Goal: Navigation & Orientation: Find specific page/section

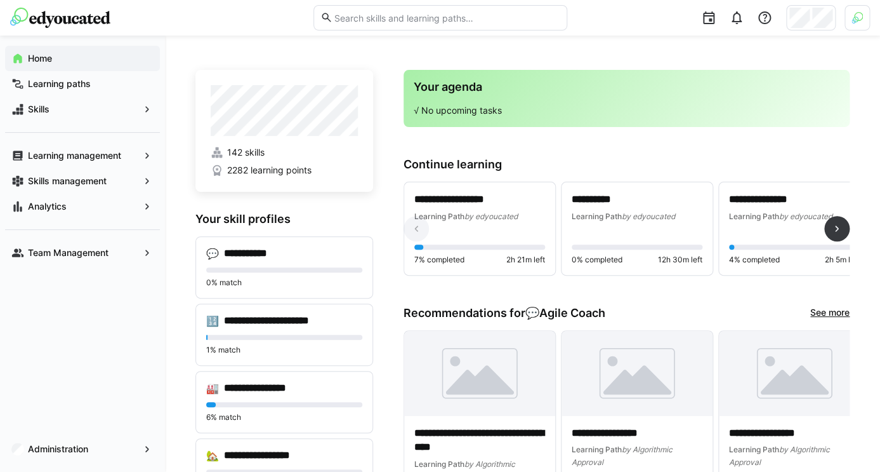
scroll to position [171, 0]
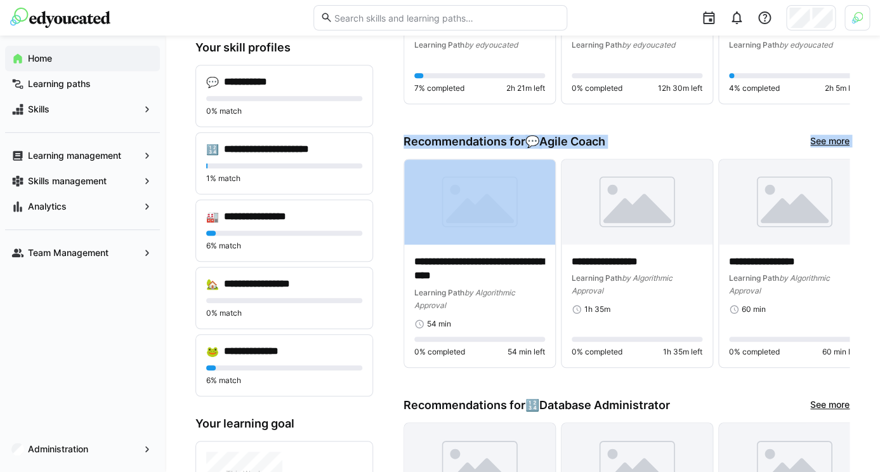
drag, startPoint x: 442, startPoint y: 129, endPoint x: 441, endPoint y: 152, distance: 22.9
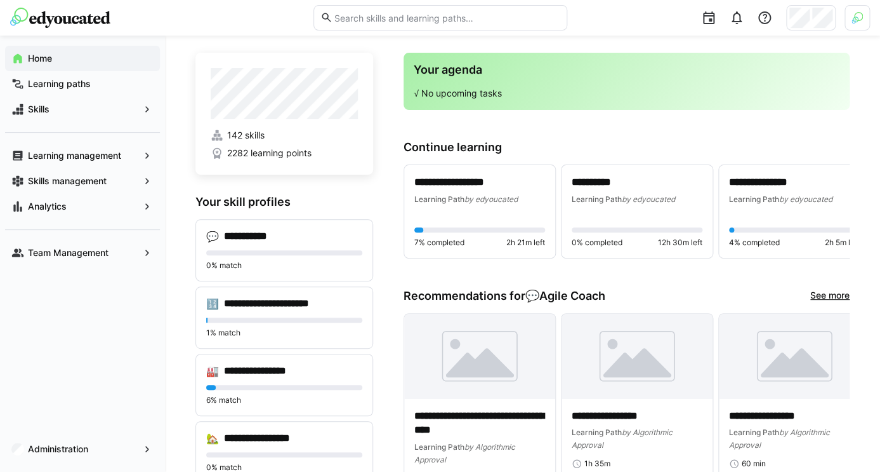
scroll to position [0, 0]
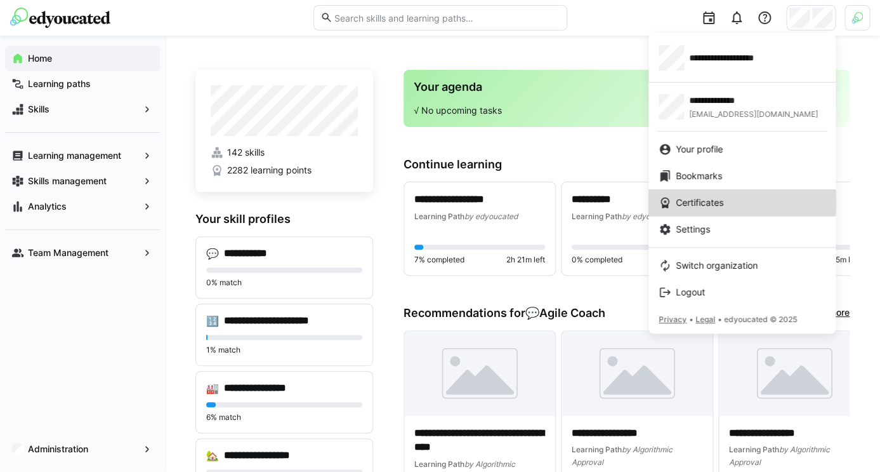
click at [719, 202] on span "Certificates" at bounding box center [699, 202] width 48 height 13
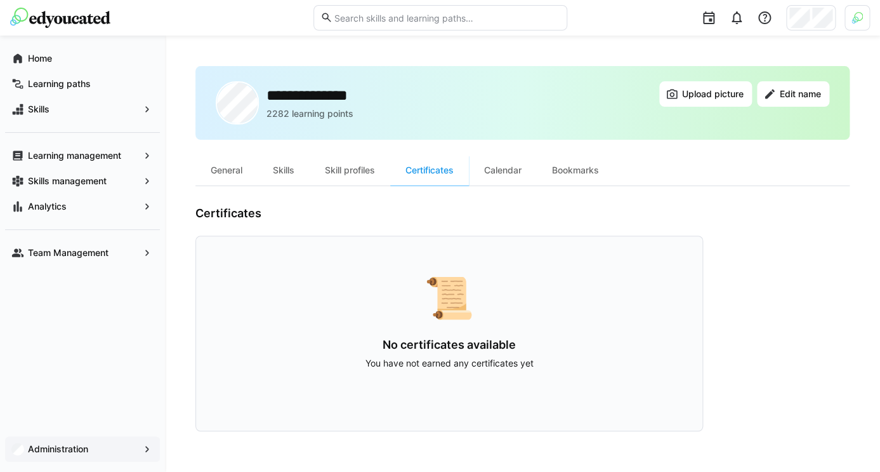
click at [0, 0] on app-navigation-label "Administration" at bounding box center [0, 0] width 0 height 0
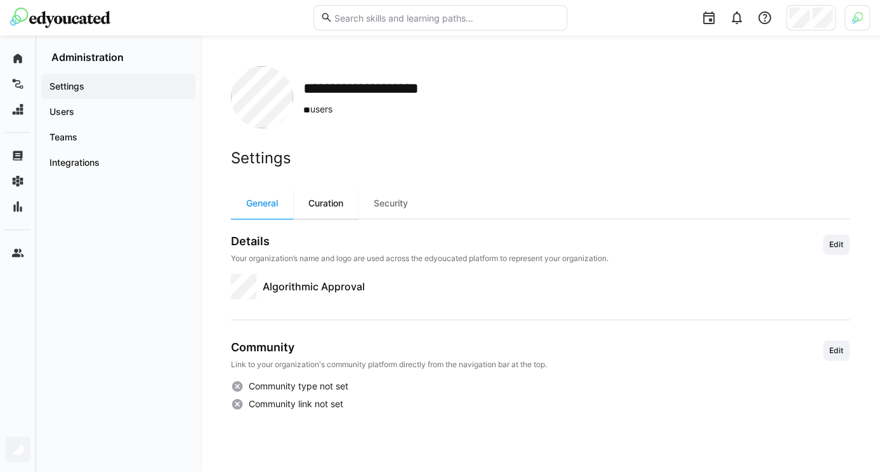
click at [348, 218] on div "Curation" at bounding box center [325, 203] width 65 height 30
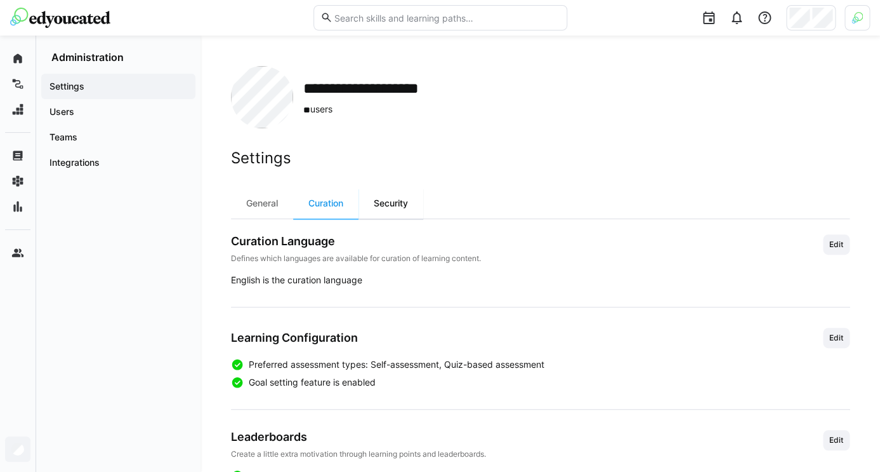
click at [385, 209] on div "Security" at bounding box center [391, 203] width 65 height 30
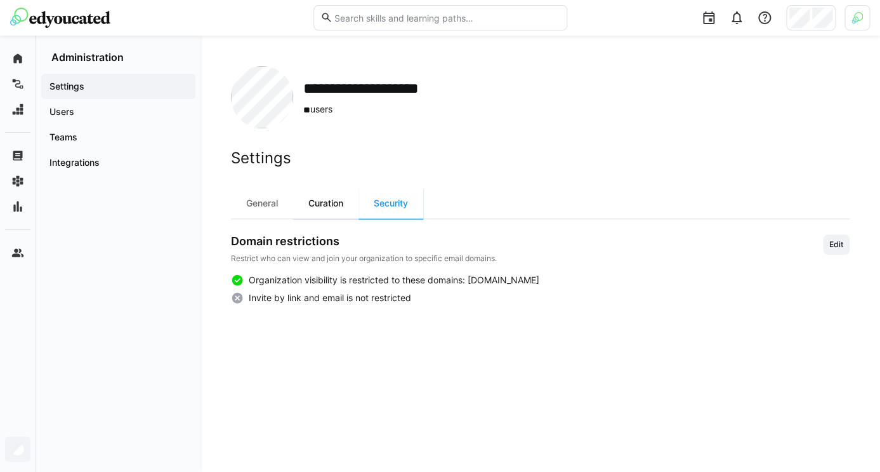
click at [328, 206] on div "Curation" at bounding box center [325, 203] width 65 height 30
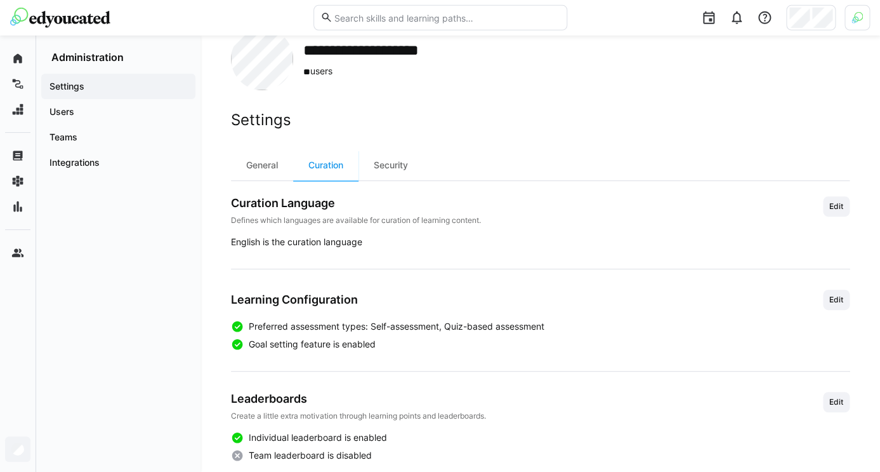
scroll to position [58, 0]
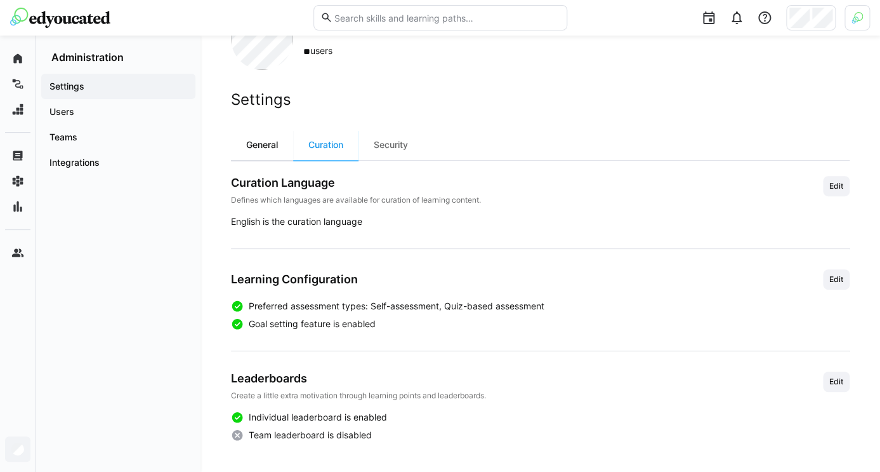
click at [272, 159] on div "General" at bounding box center [262, 144] width 62 height 30
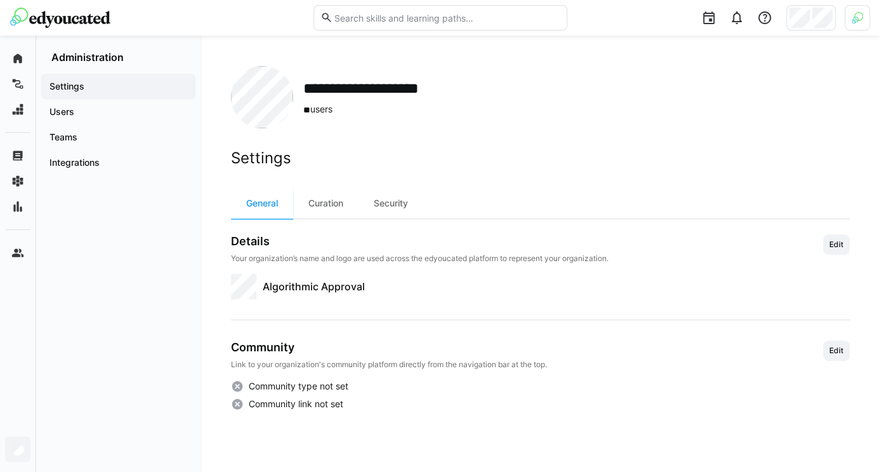
click at [857, 16] on img at bounding box center [857, 17] width 11 height 11
click at [724, 144] on span "Activate" at bounding box center [714, 149] width 32 height 10
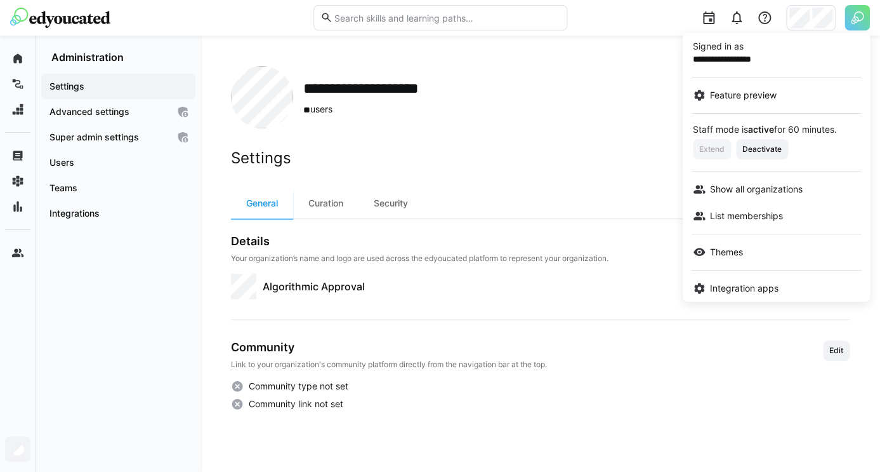
click at [148, 118] on div at bounding box center [440, 236] width 880 height 472
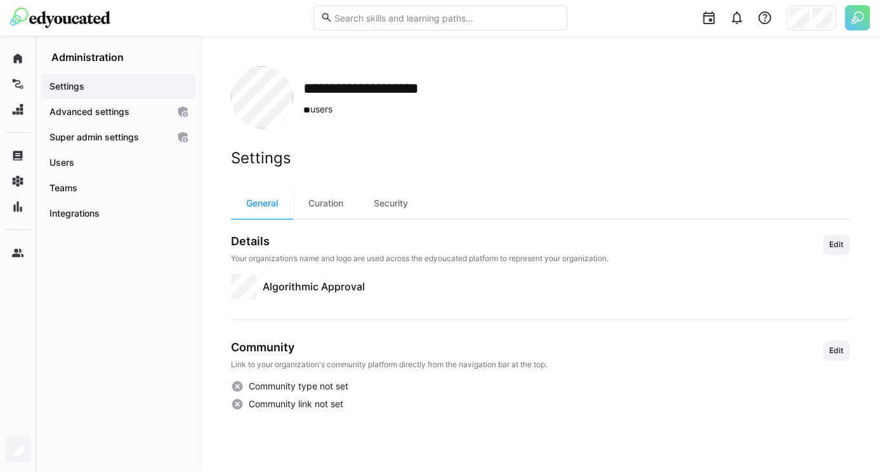
click at [148, 118] on div "Advanced settings" at bounding box center [118, 111] width 154 height 25
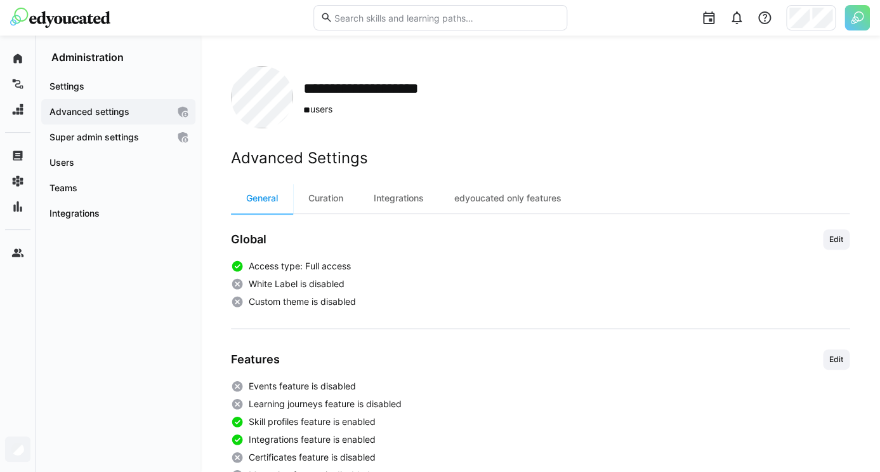
click at [811, 22] on div at bounding box center [811, 17] width 50 height 25
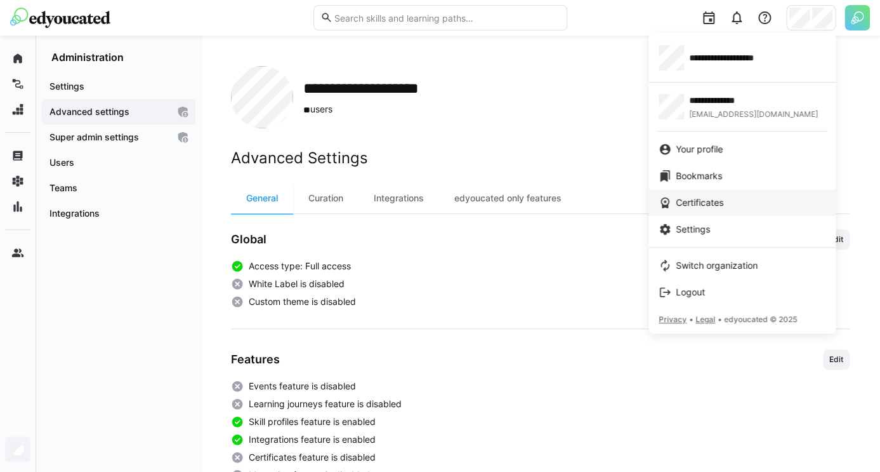
click at [721, 195] on link "Certificates" at bounding box center [742, 202] width 187 height 27
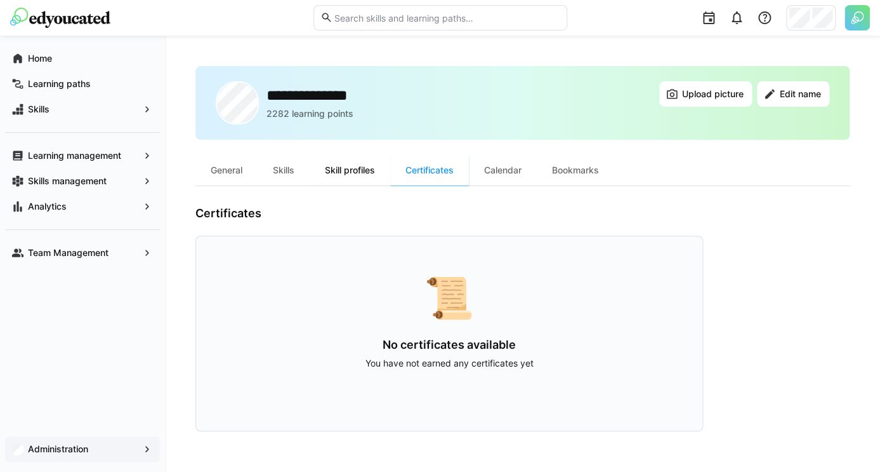
click at [363, 172] on div "Skill profiles" at bounding box center [350, 170] width 81 height 30
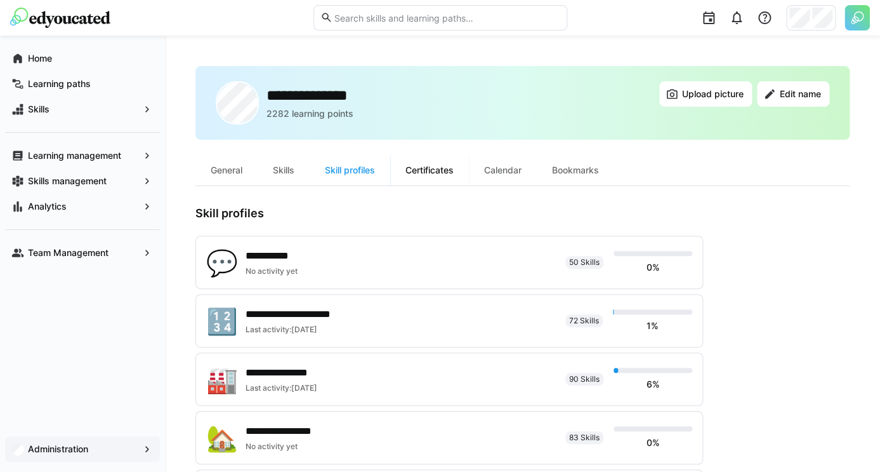
click at [423, 166] on div "Certificates" at bounding box center [429, 170] width 79 height 30
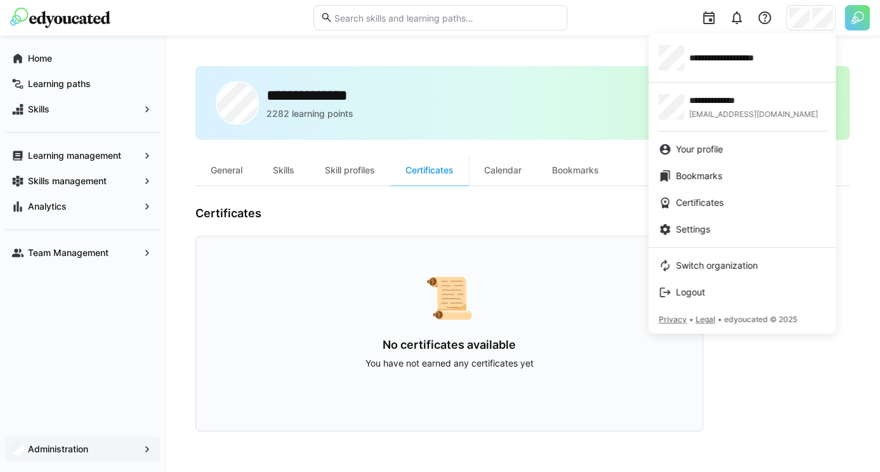
click at [623, 209] on div at bounding box center [440, 236] width 880 height 472
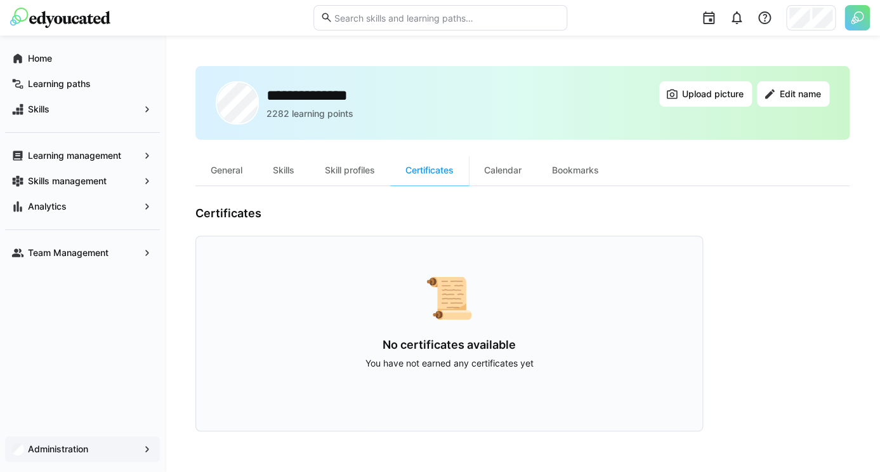
click at [0, 0] on app-navigation-label "Administration" at bounding box center [0, 0] width 0 height 0
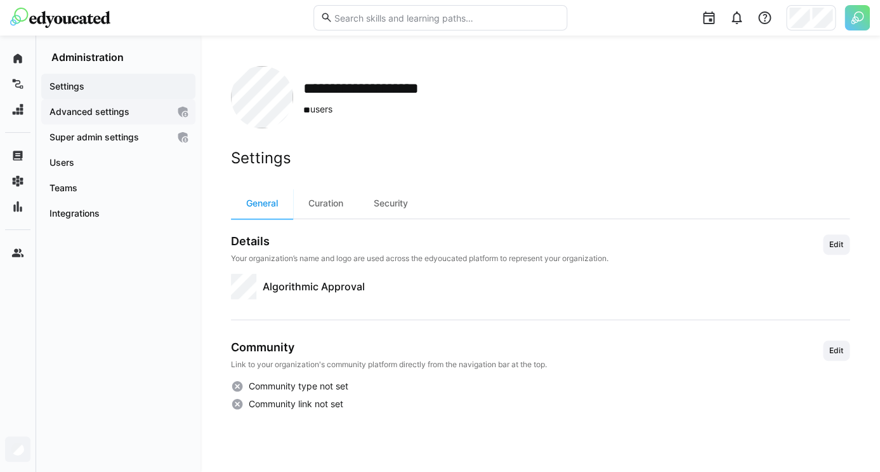
click at [152, 112] on span "Advanced settings" at bounding box center [108, 111] width 121 height 13
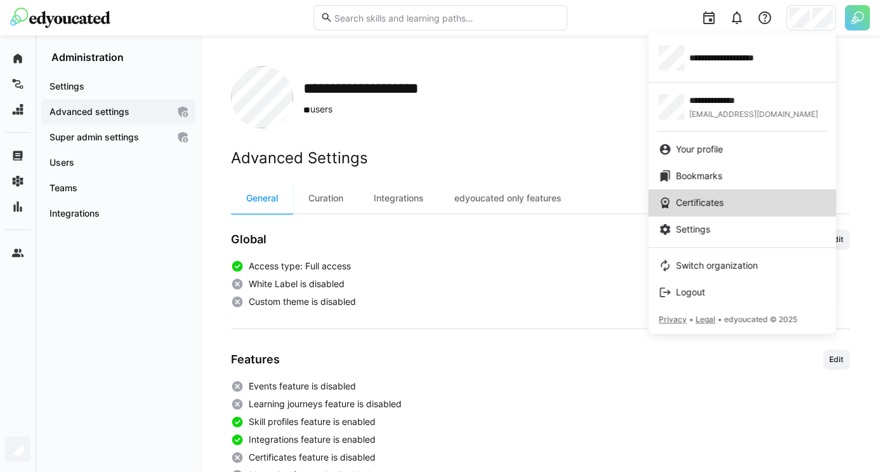
click at [712, 202] on span "Certificates" at bounding box center [699, 202] width 48 height 13
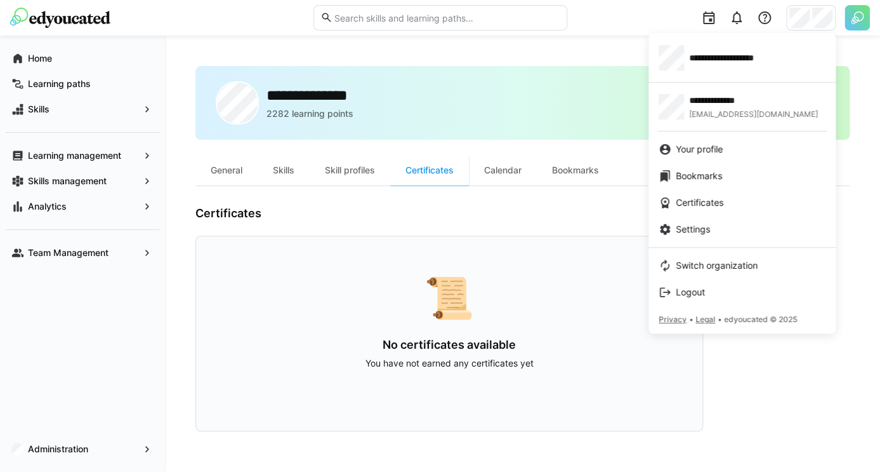
click at [77, 446] on div at bounding box center [440, 236] width 880 height 472
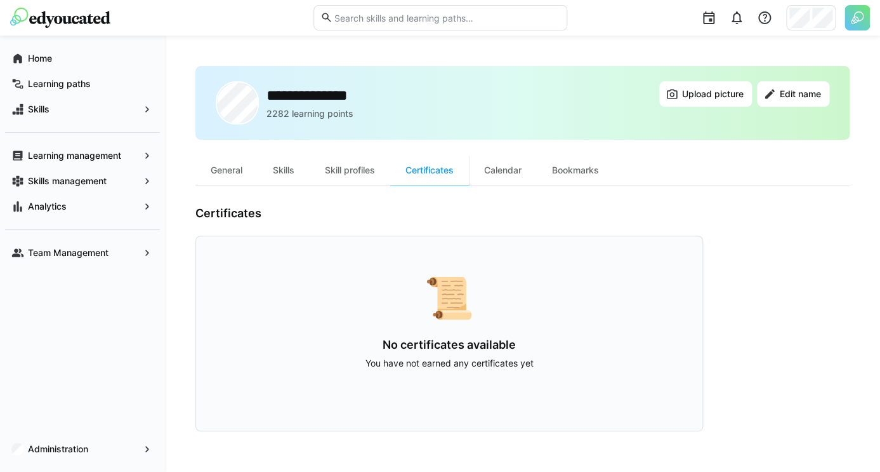
click at [0, 0] on app-navigation-label "Administration" at bounding box center [0, 0] width 0 height 0
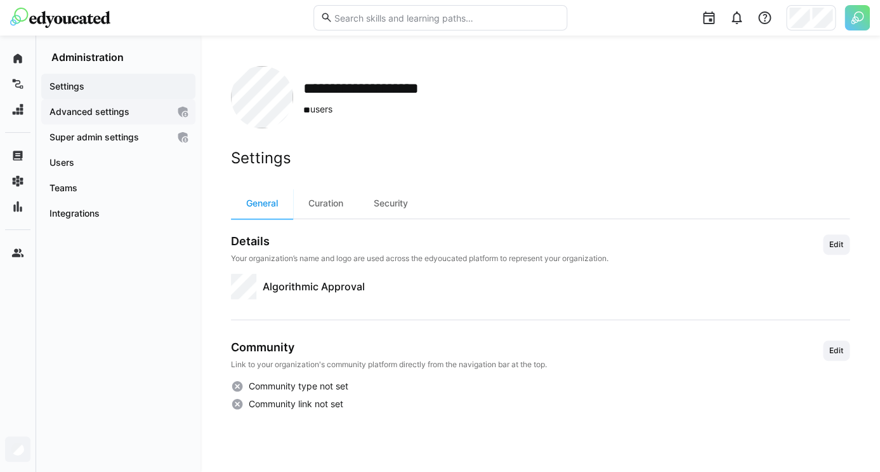
click at [118, 118] on span "Advanced settings" at bounding box center [108, 111] width 121 height 13
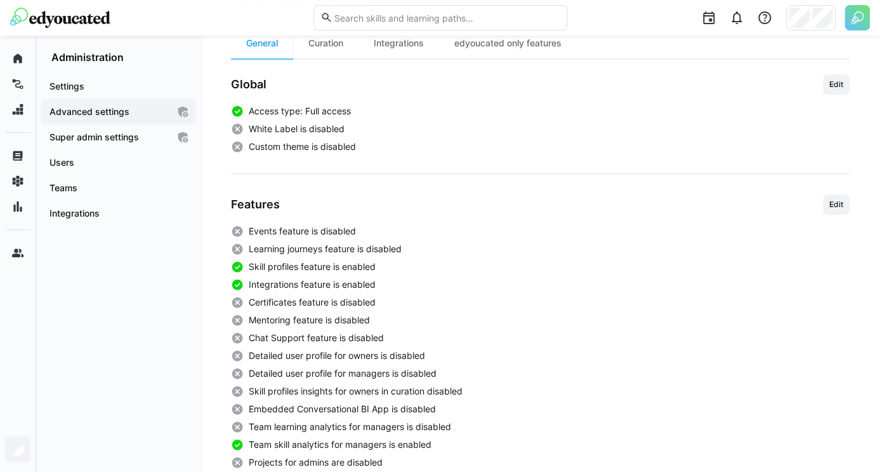
scroll to position [171, 0]
